Goal: Task Accomplishment & Management: Complete application form

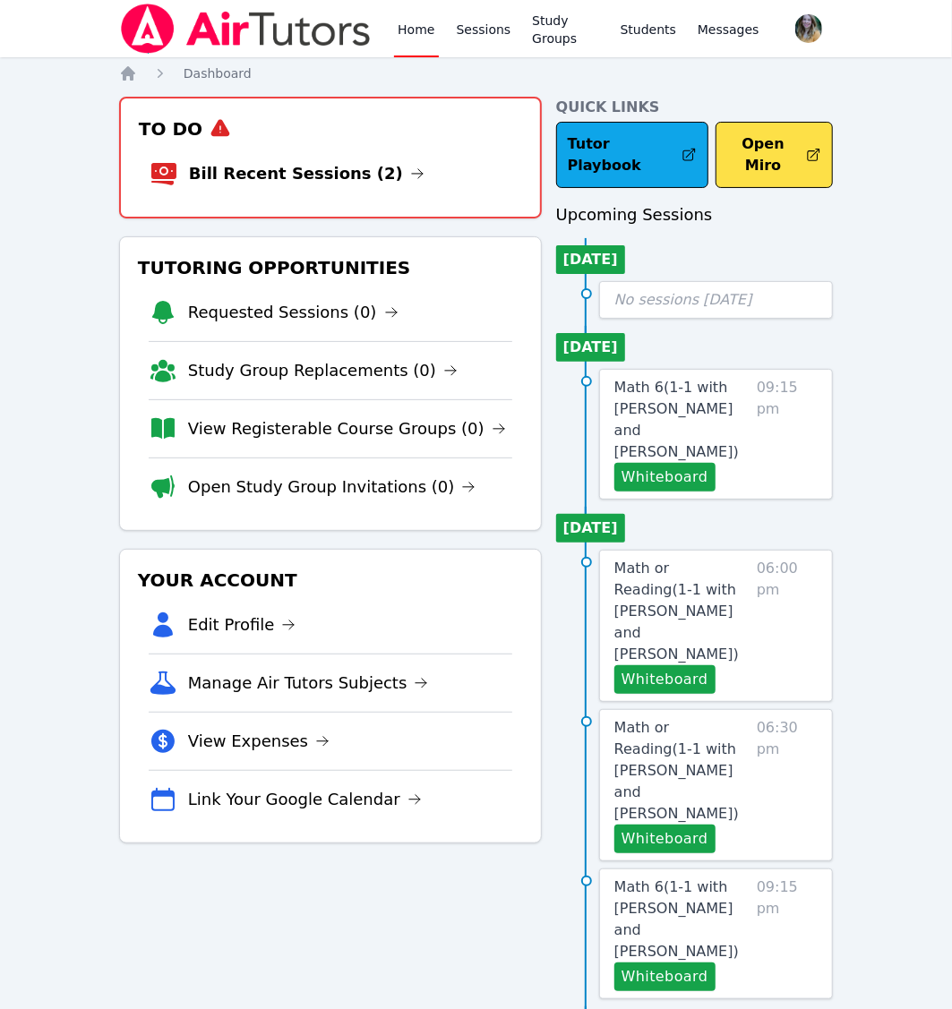
click at [403, 38] on link "Home" at bounding box center [416, 28] width 44 height 57
click at [253, 186] on li "Bill Recent Sessions (2)" at bounding box center [331, 173] width 362 height 57
click at [257, 169] on link "Bill Recent Sessions (2)" at bounding box center [307, 173] width 236 height 25
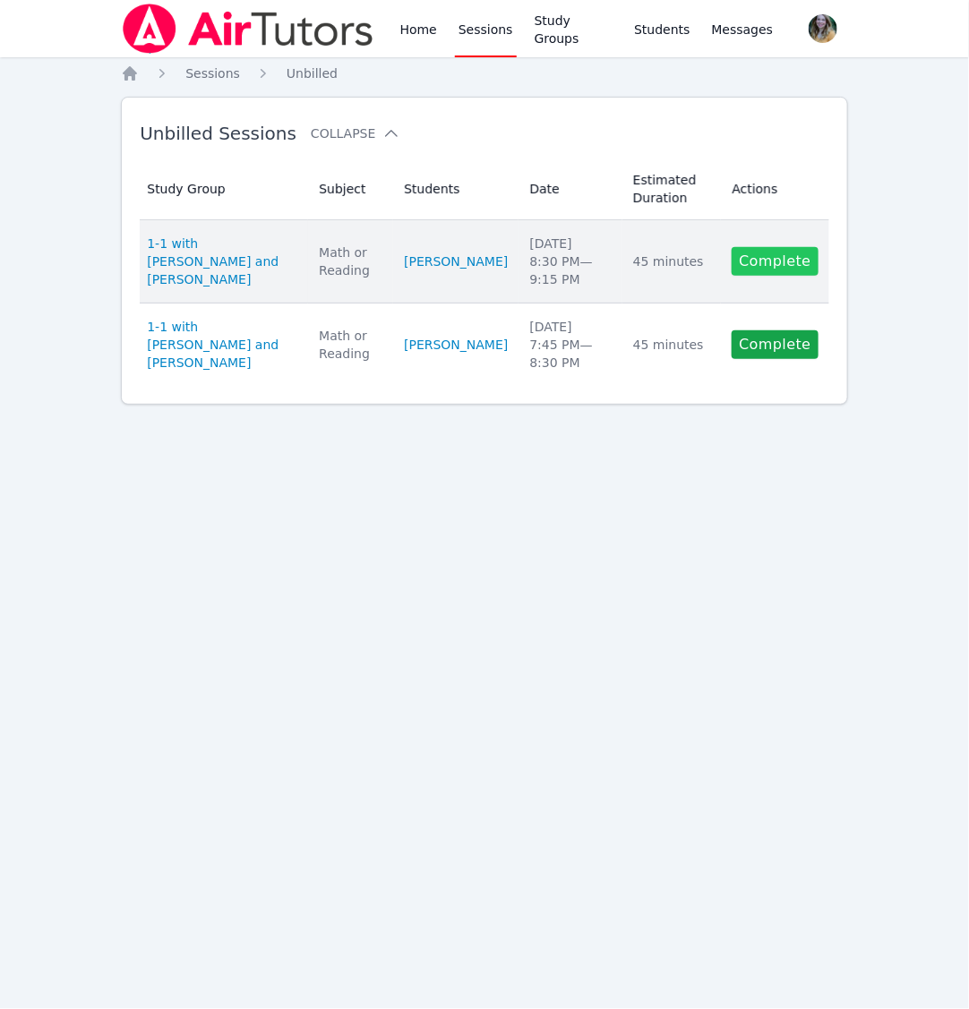
click at [779, 264] on link "Complete" at bounding box center [775, 261] width 86 height 29
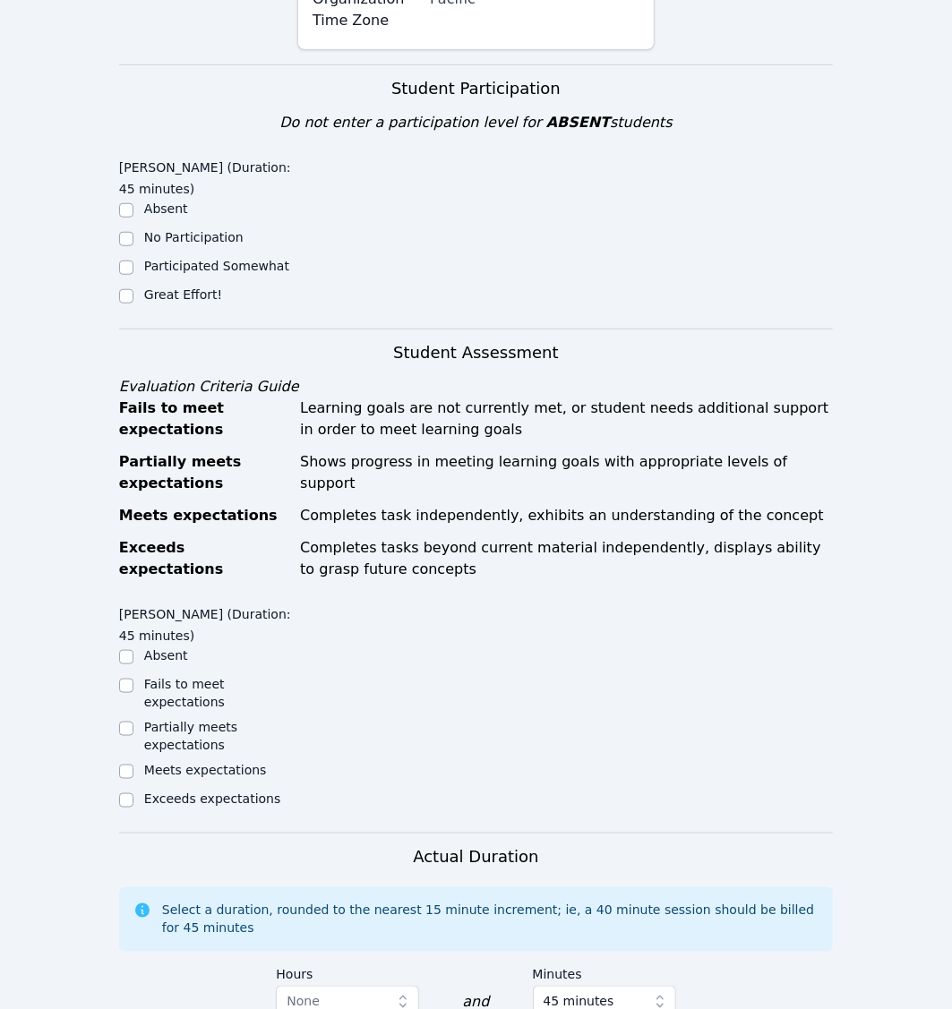
scroll to position [654, 0]
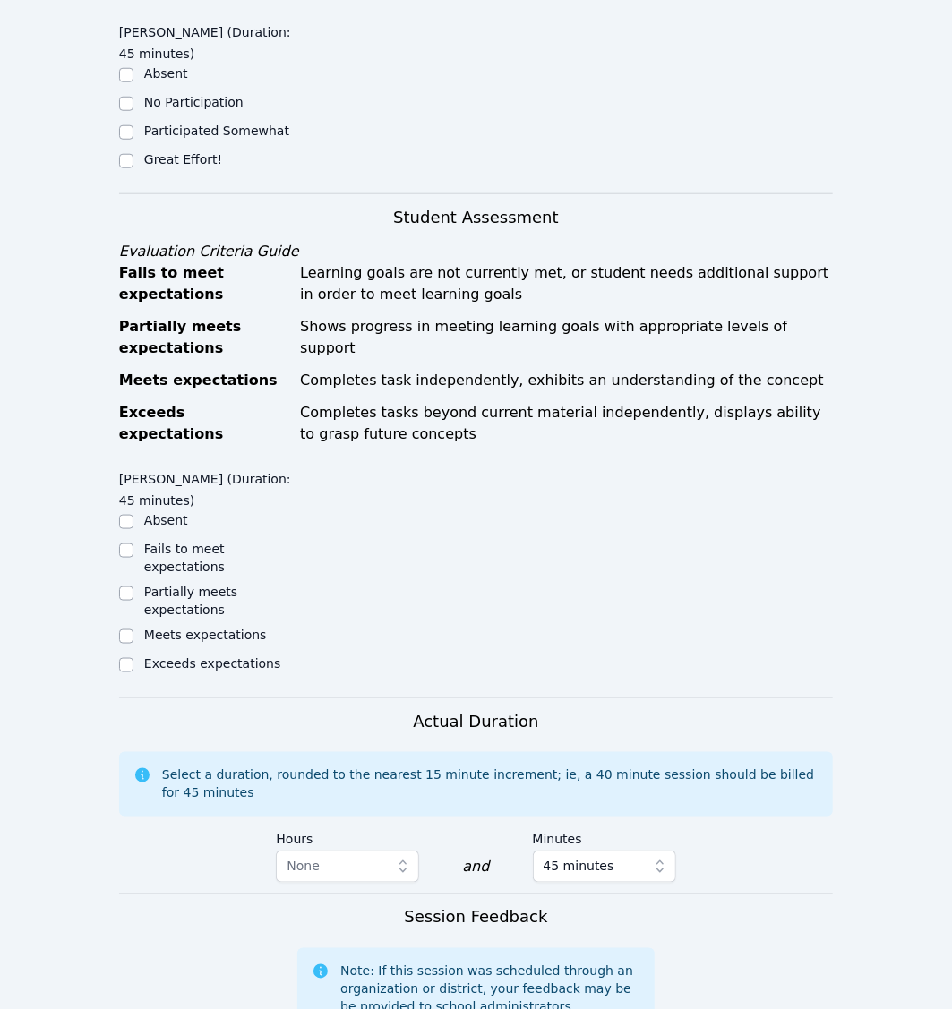
click at [134, 150] on div "Great Effort!" at bounding box center [208, 160] width 178 height 21
click at [128, 154] on input "Great Effort!" at bounding box center [126, 161] width 14 height 14
checkbox input "true"
click at [134, 626] on div "Meets expectations" at bounding box center [208, 636] width 178 height 21
click at [124, 630] on input "Meets expectations" at bounding box center [126, 637] width 14 height 14
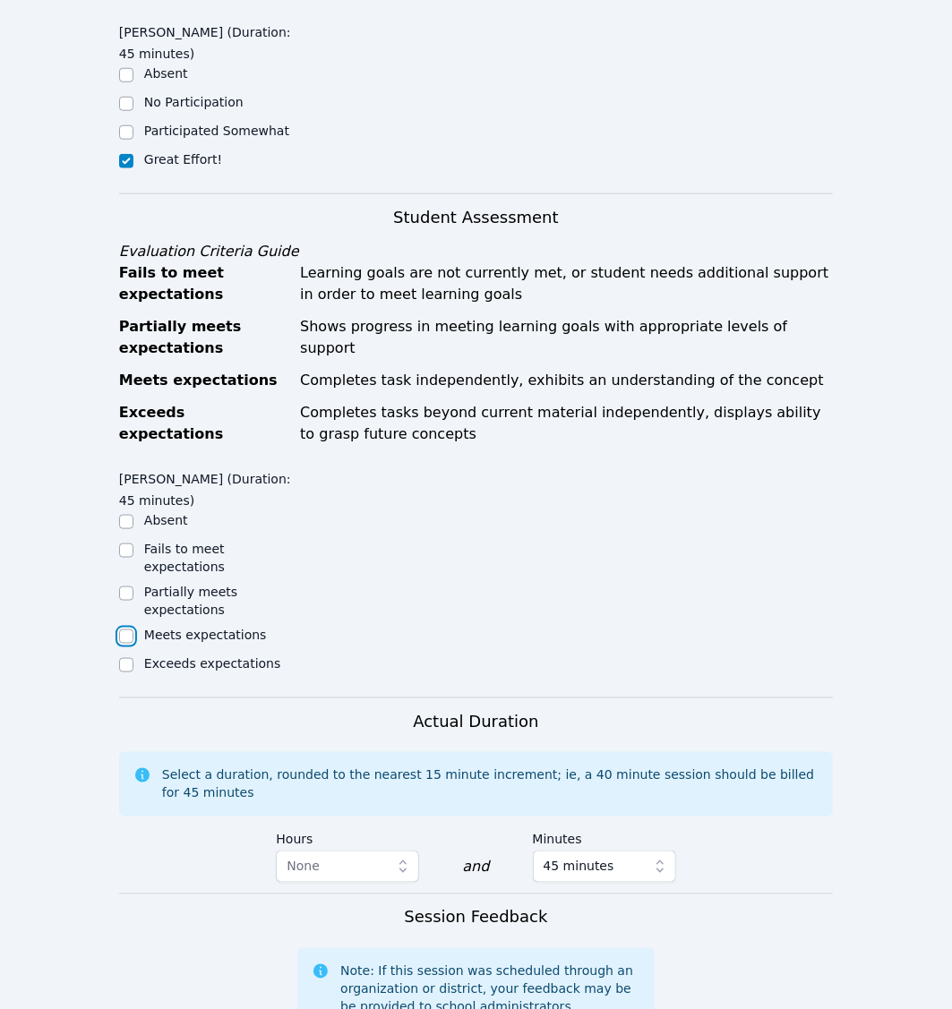
checkbox input "true"
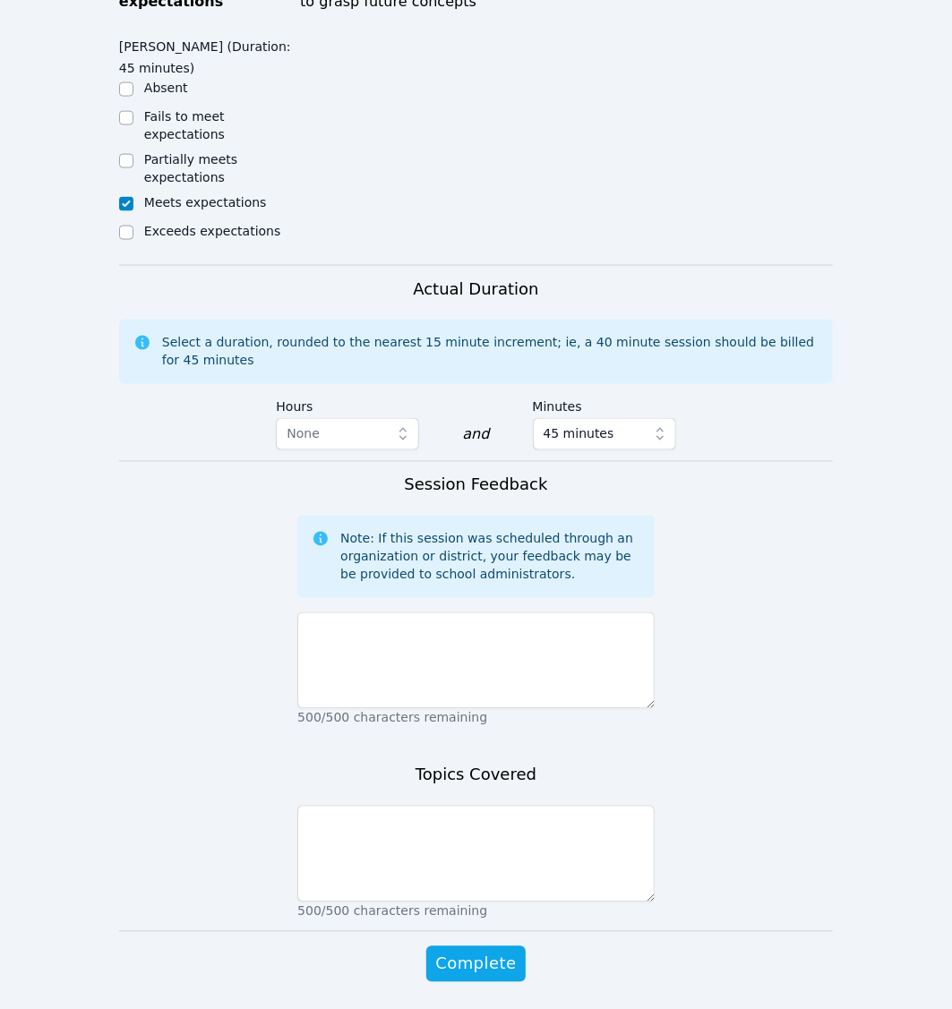
click at [421, 709] on p "500/500 characters remaining" at bounding box center [475, 718] width 357 height 18
click at [414, 617] on textarea at bounding box center [475, 661] width 357 height 97
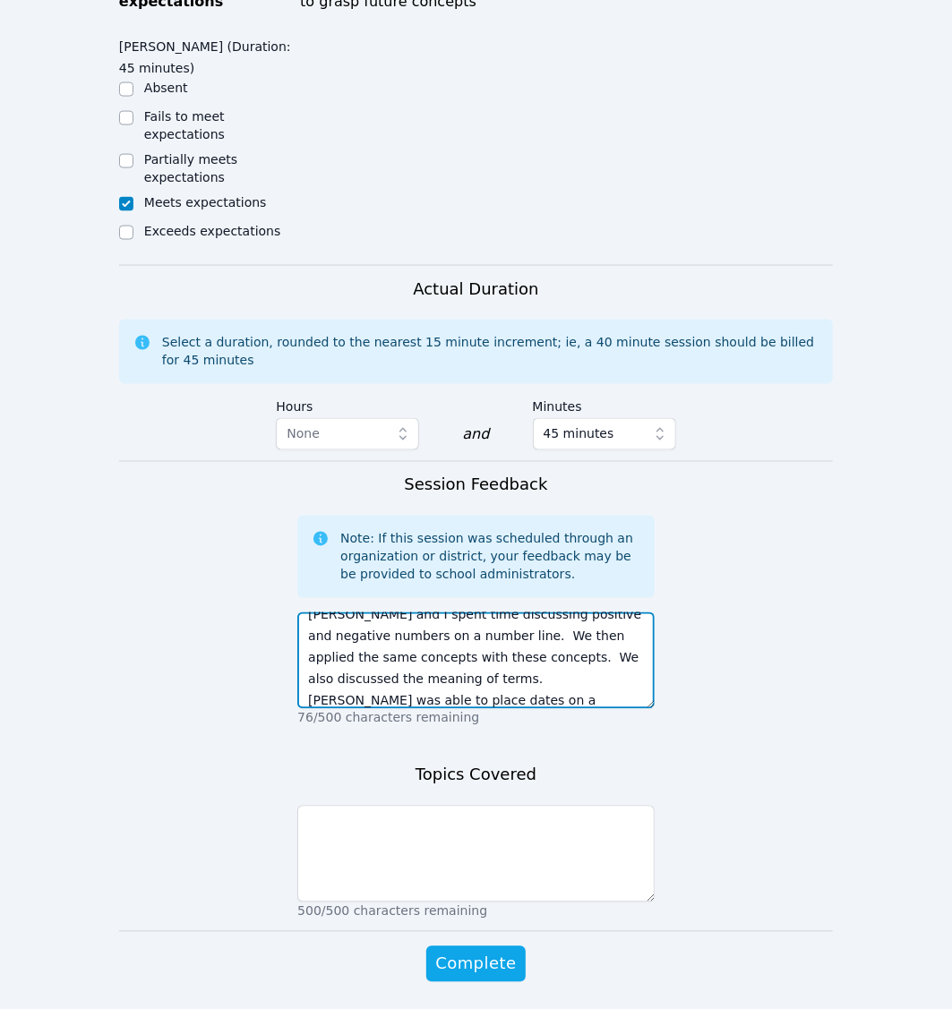
scroll to position [99, 0]
type textarea "It was great to see [PERSON_NAME] [DATE]. [DATE] had [PERSON_NAME] homework goi…"
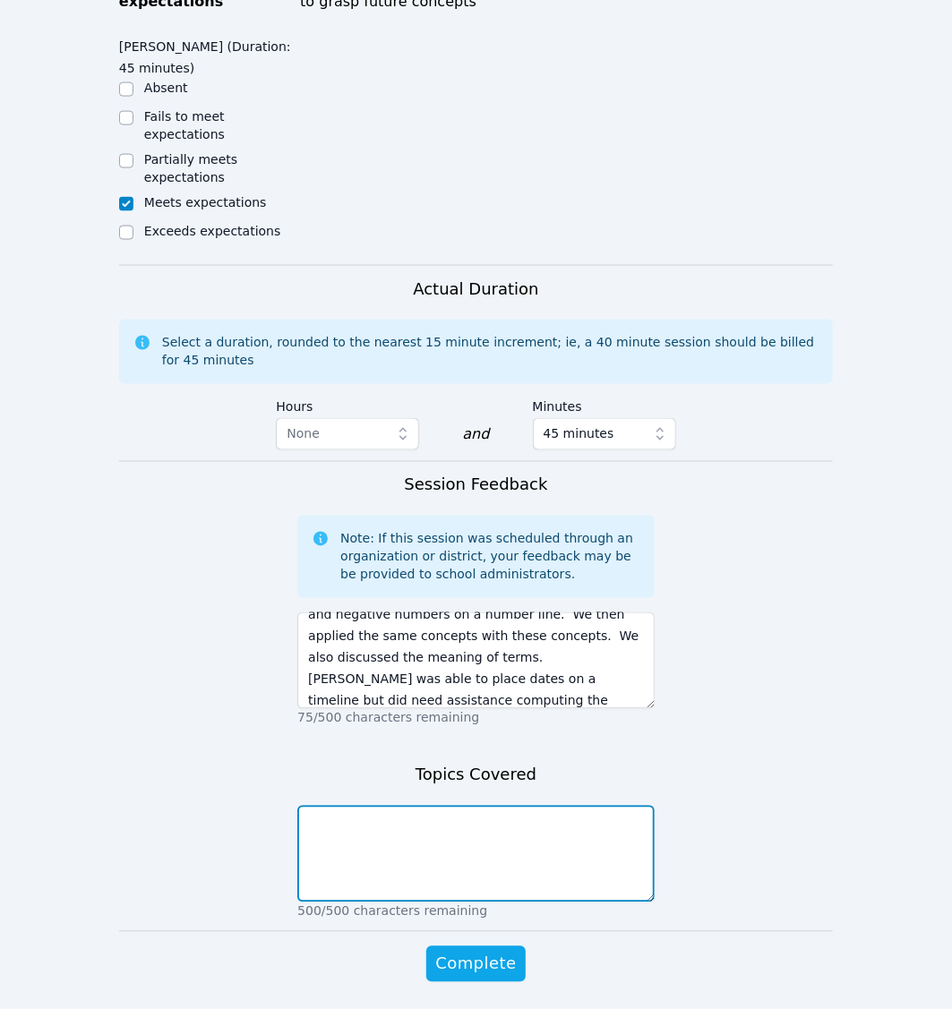
type textarea "D"
type textarea "BC and AD dates on a number line"
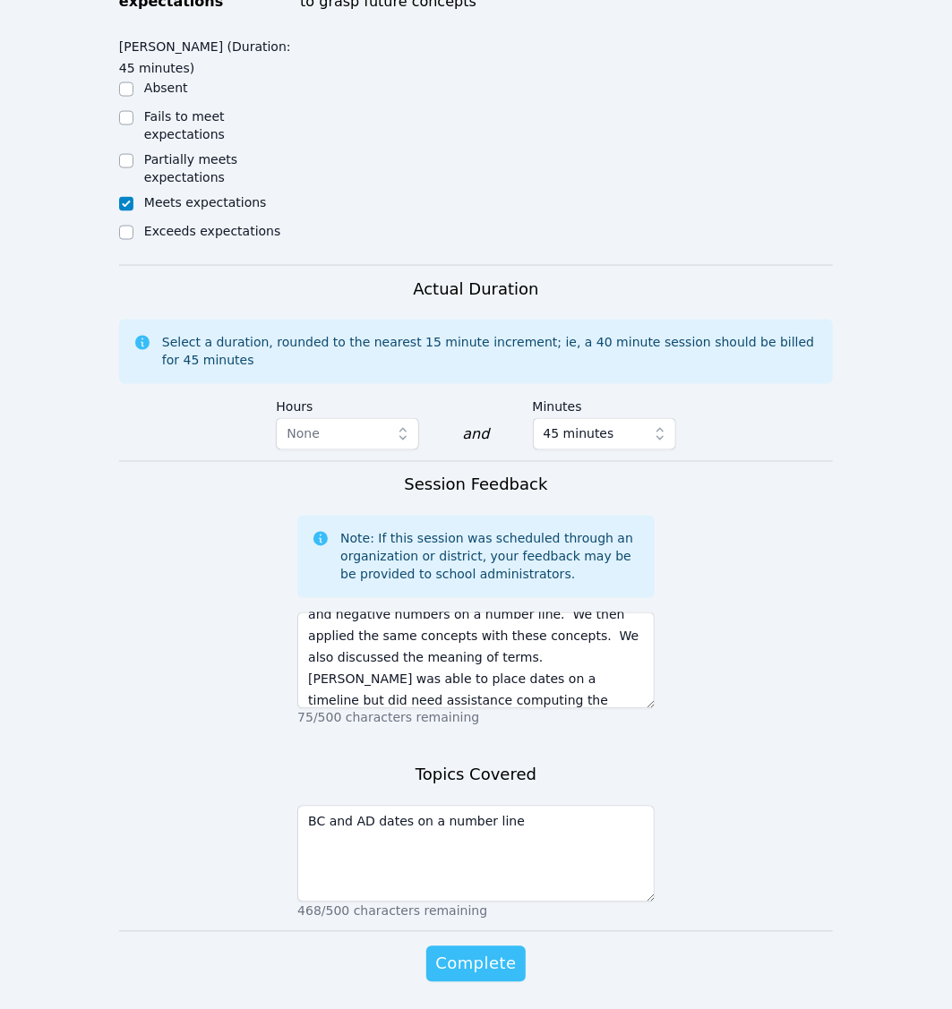
click at [490, 952] on span "Complete" at bounding box center [475, 964] width 81 height 25
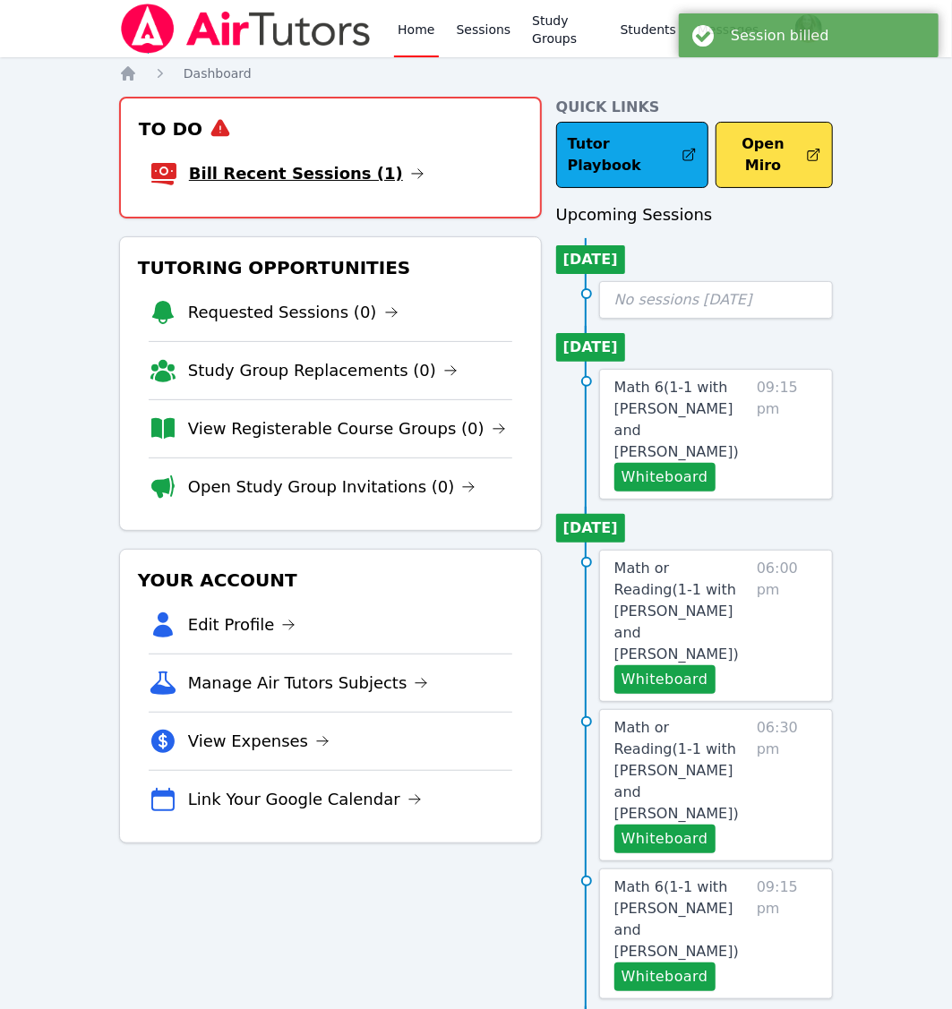
click at [287, 176] on link "Bill Recent Sessions (1)" at bounding box center [307, 173] width 236 height 25
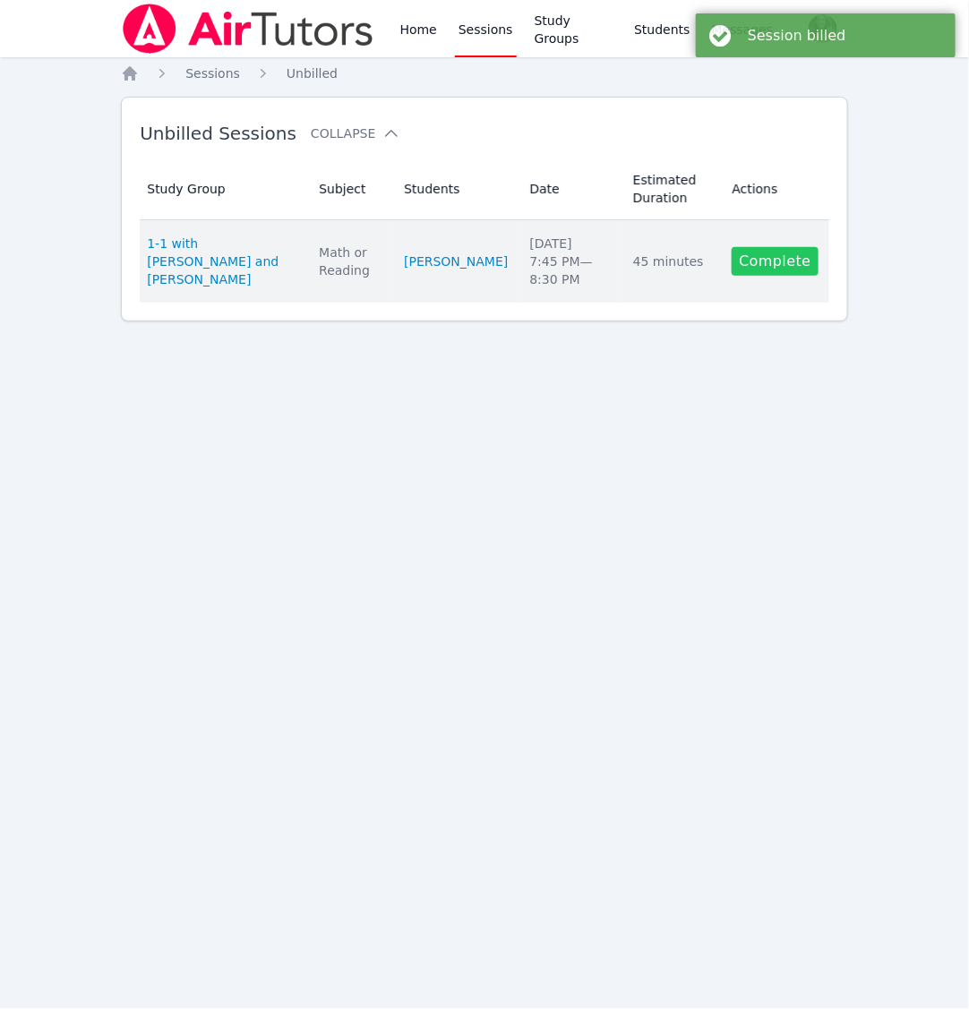
click at [780, 261] on link "Complete" at bounding box center [775, 261] width 86 height 29
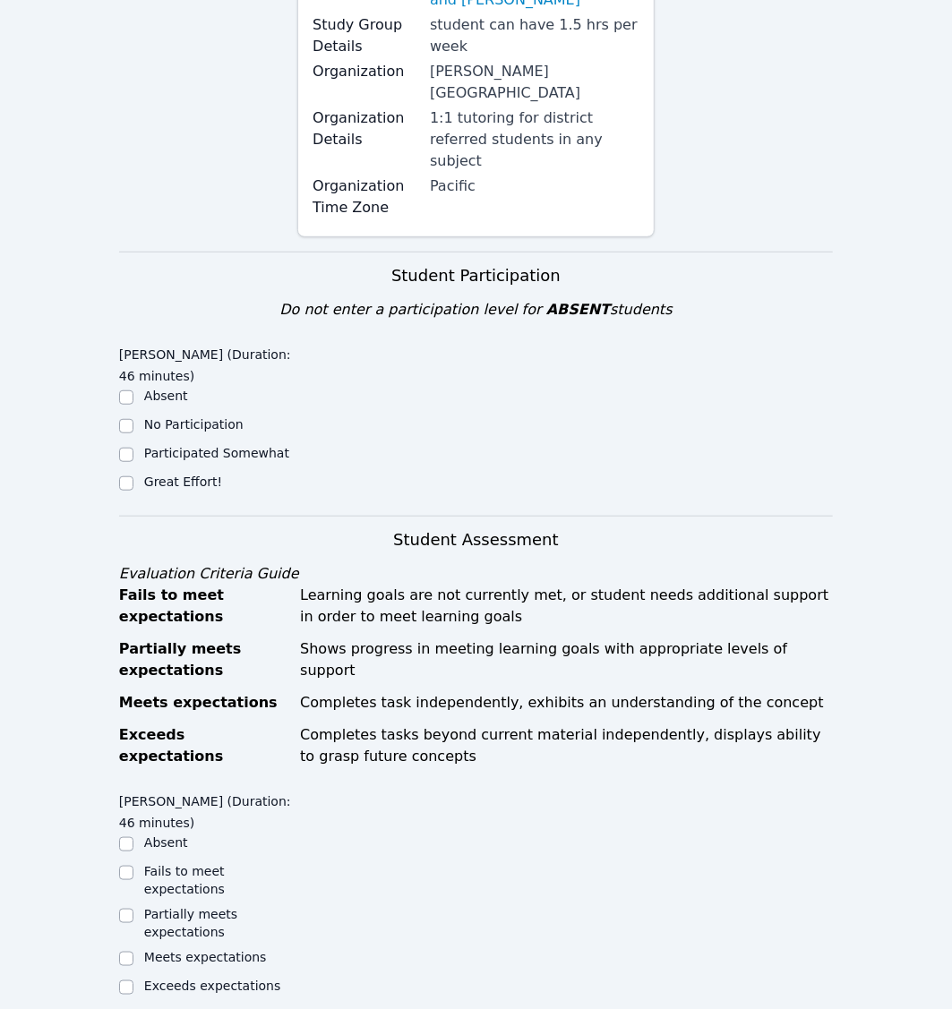
scroll to position [342, 0]
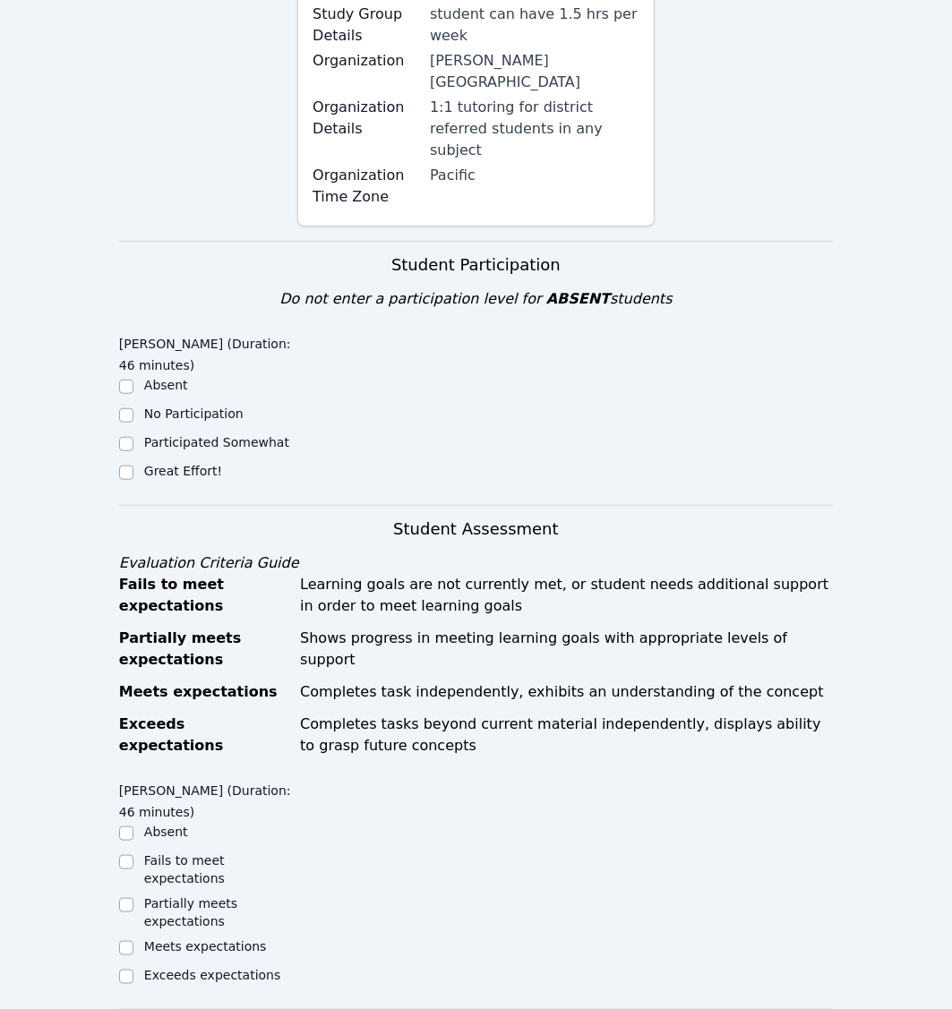
click at [168, 464] on label "Great Effort!" at bounding box center [183, 471] width 78 height 14
click at [133, 466] on input "Great Effort!" at bounding box center [126, 473] width 14 height 14
checkbox input "true"
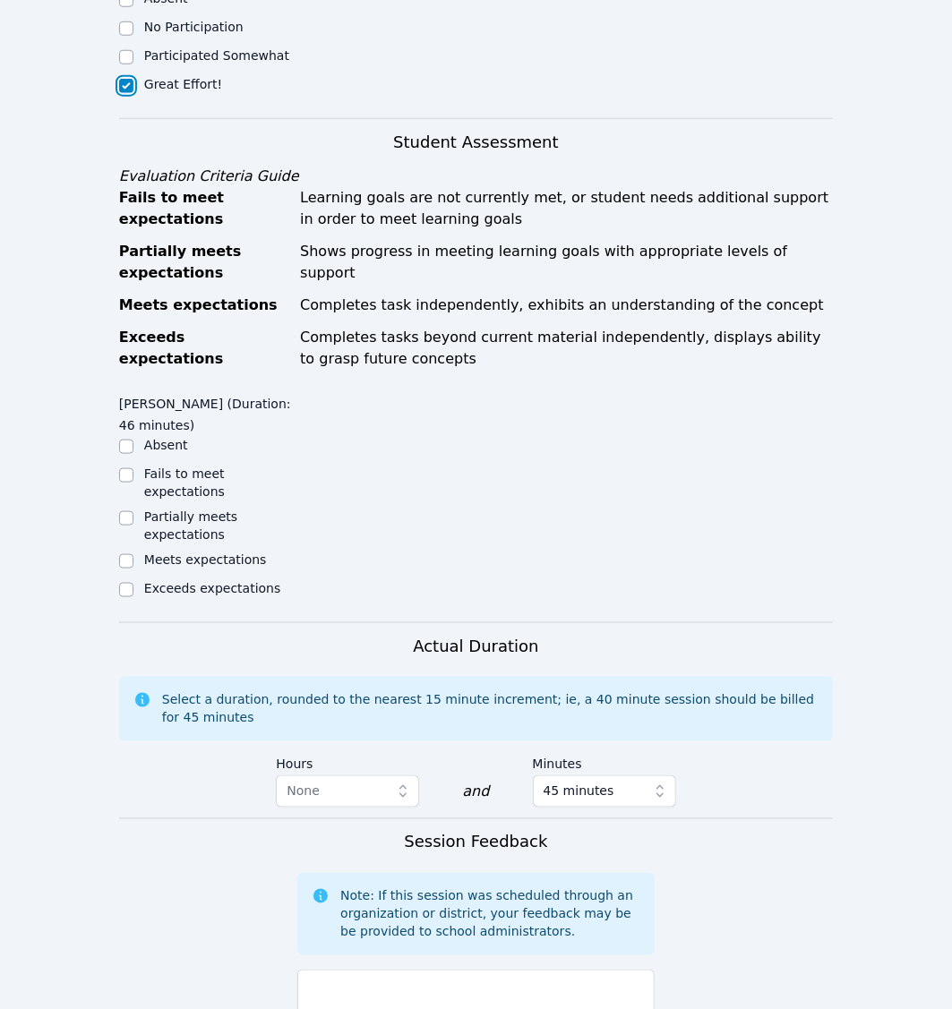
scroll to position [729, 0]
click at [188, 488] on ul "Absent Fails to meet expectations Partially meets expectations Meets expectatio…" at bounding box center [208, 518] width 178 height 165
click at [184, 553] on label "Meets expectations" at bounding box center [205, 560] width 123 height 14
click at [133, 554] on input "Meets expectations" at bounding box center [126, 561] width 14 height 14
checkbox input "true"
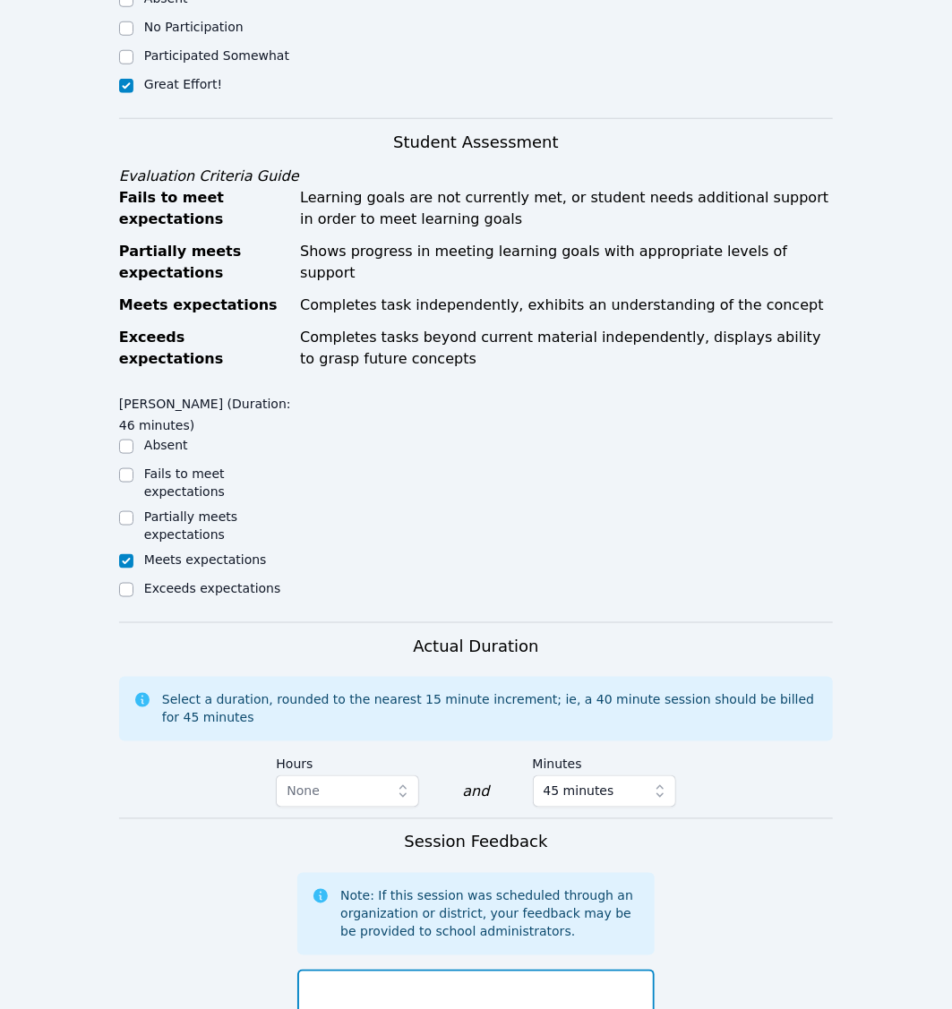
click at [420, 970] on textarea at bounding box center [475, 1018] width 357 height 97
click at [428, 998] on textarea "I enjoyed working with Lior again [DATE]. Lior had history homework that requir…" at bounding box center [475, 1018] width 357 height 97
click at [428, 998] on div "Session Feedback Note: If this session was scheduled through an organization or…" at bounding box center [475, 962] width 357 height 265
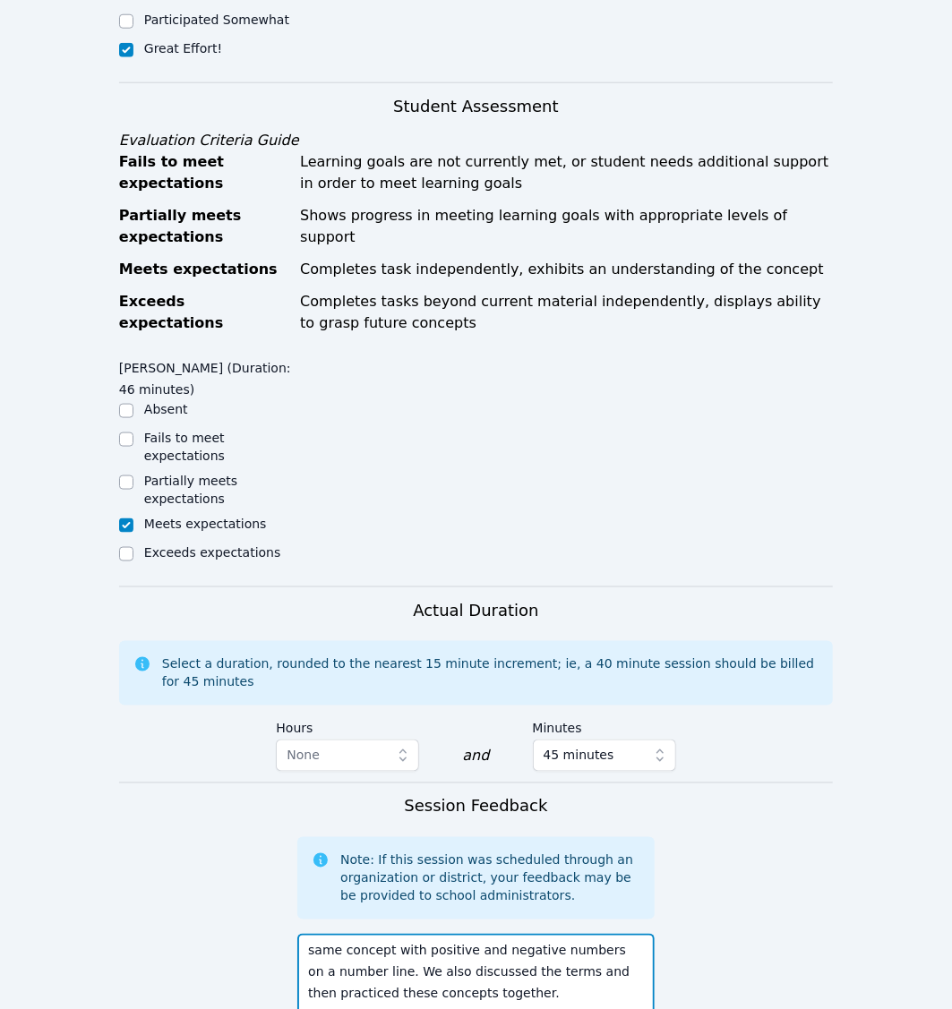
click at [616, 961] on textarea "I enjoyed working with Lior again [DATE]. Lior had history homework that requir…" at bounding box center [475, 982] width 357 height 97
type textarea "I enjoyed working with Lior again [DATE]. Lior had history homework that requir…"
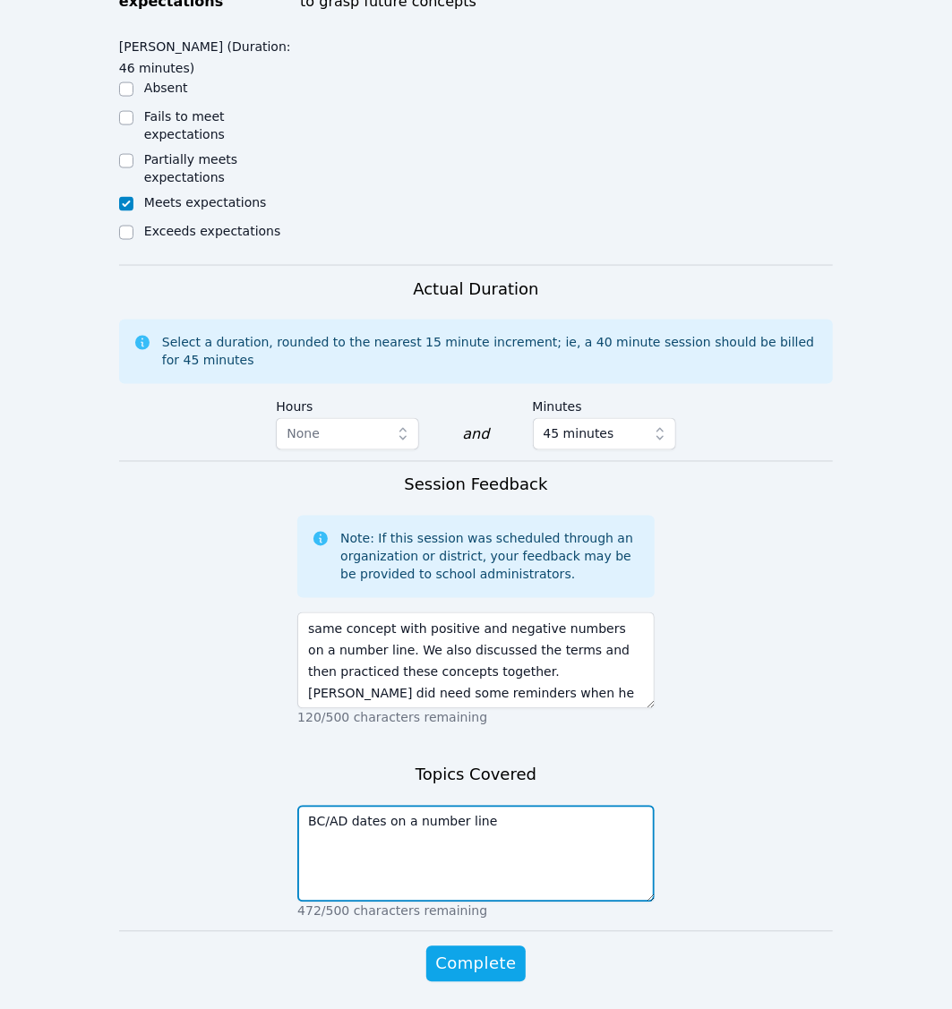
type textarea "BC/AD dates on a number line"
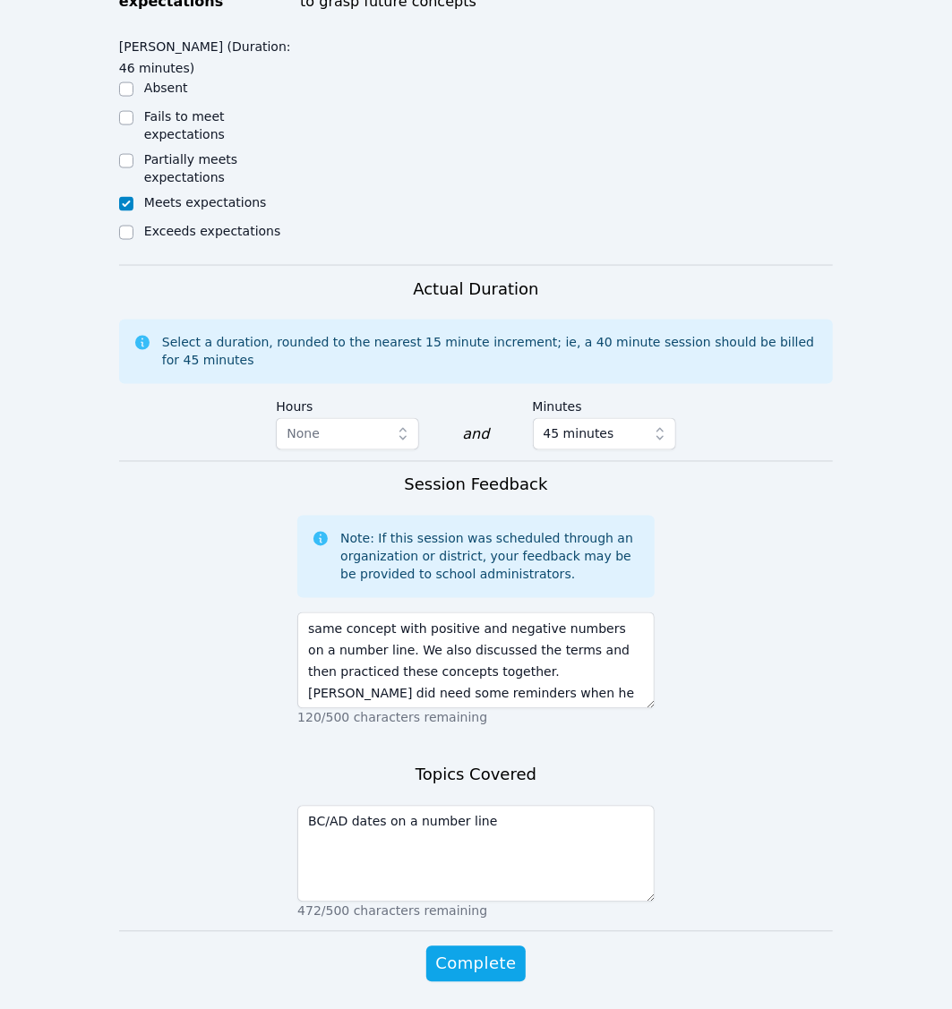
click at [510, 947] on div "Complete" at bounding box center [475, 983] width 357 height 72
click at [500, 952] on span "Complete" at bounding box center [475, 964] width 81 height 25
